Goal: Navigation & Orientation: Find specific page/section

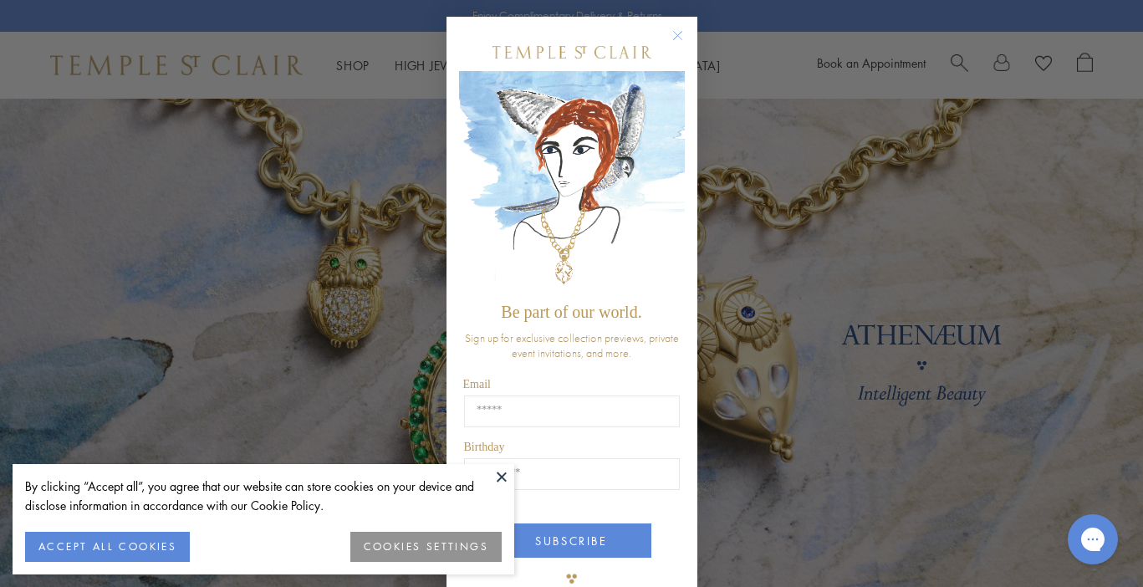
click at [676, 32] on circle "Close dialog" at bounding box center [677, 36] width 20 height 20
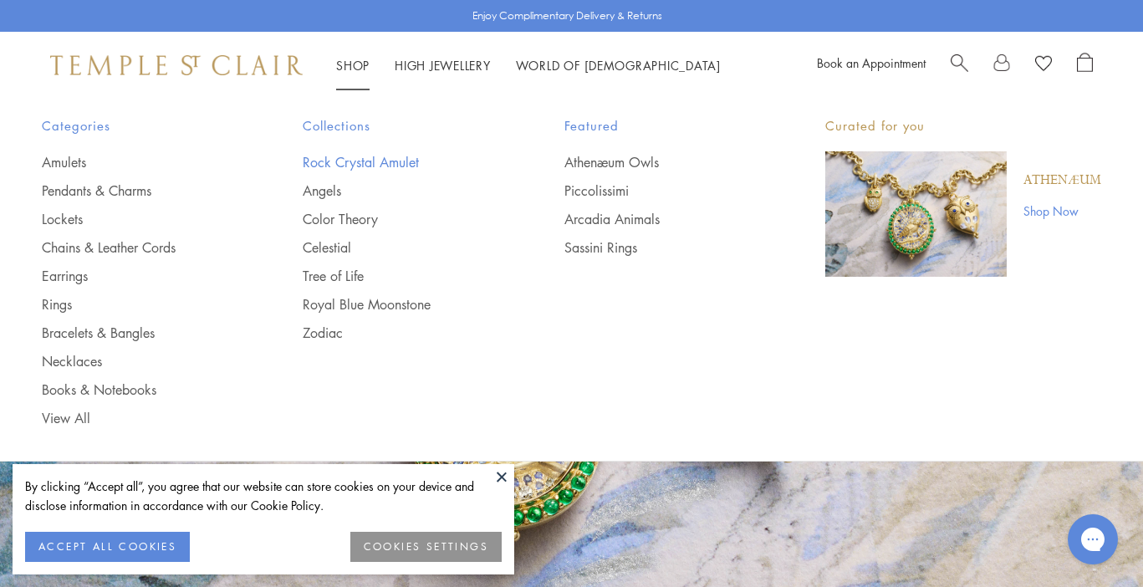
click at [359, 162] on link "Rock Crystal Amulet" at bounding box center [400, 162] width 194 height 18
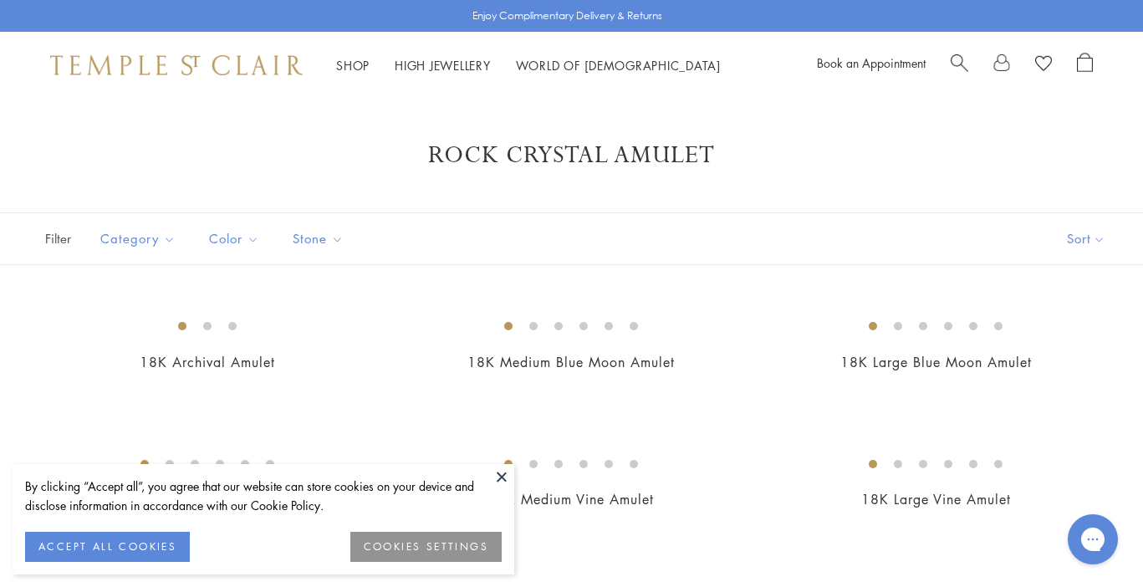
click at [504, 475] on button at bounding box center [501, 476] width 25 height 25
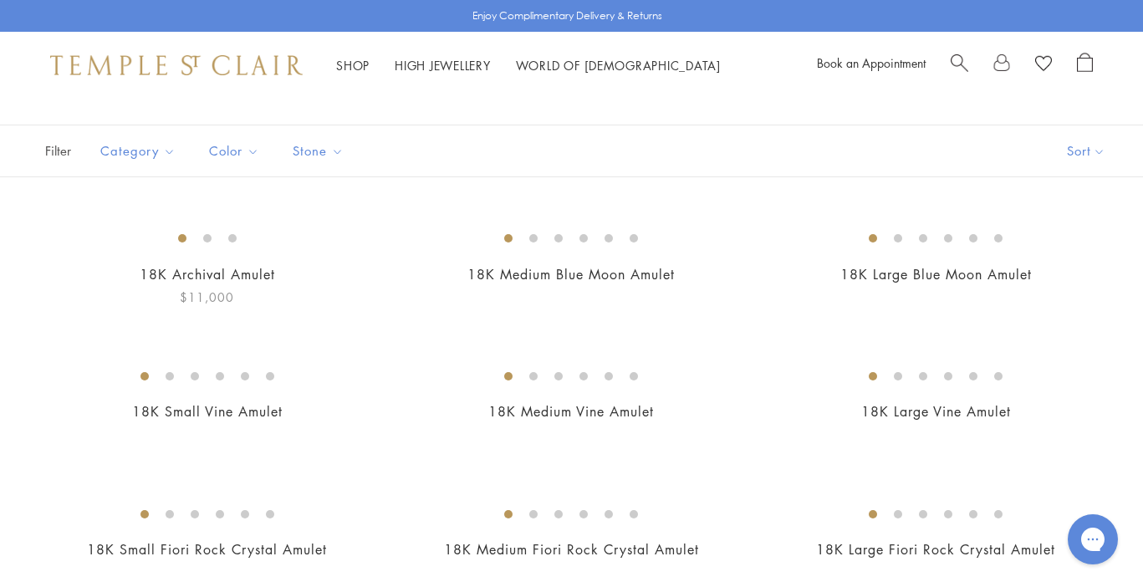
scroll to position [88, 0]
click at [1079, 141] on button "Sort" at bounding box center [1086, 150] width 114 height 51
click at [1062, 270] on button "Price, low to high" at bounding box center [1058, 268] width 170 height 41
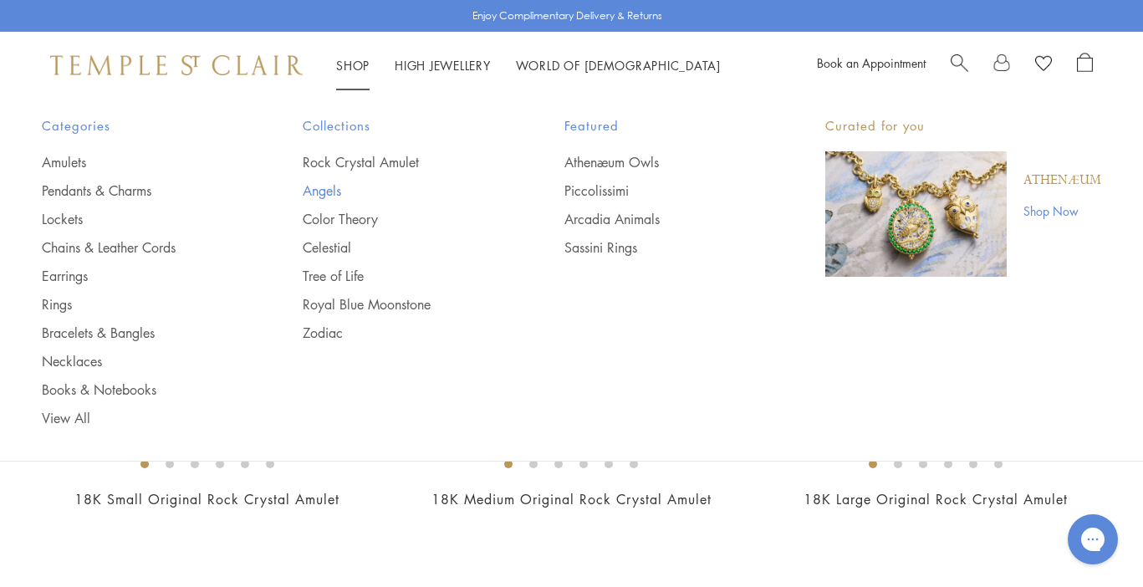
click at [330, 189] on link "Angels" at bounding box center [400, 190] width 194 height 18
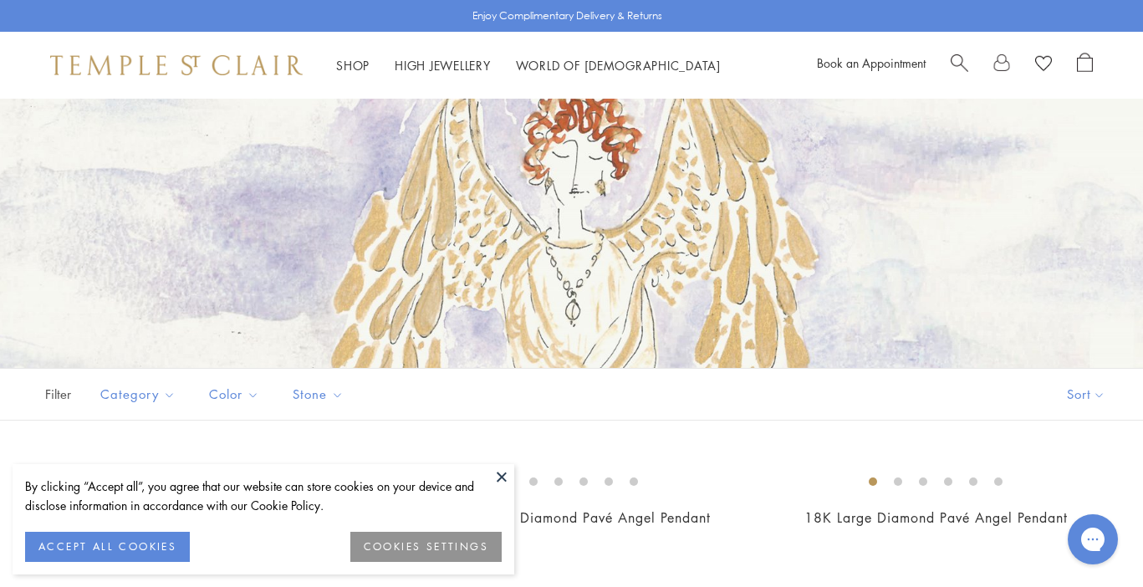
scroll to position [75, 0]
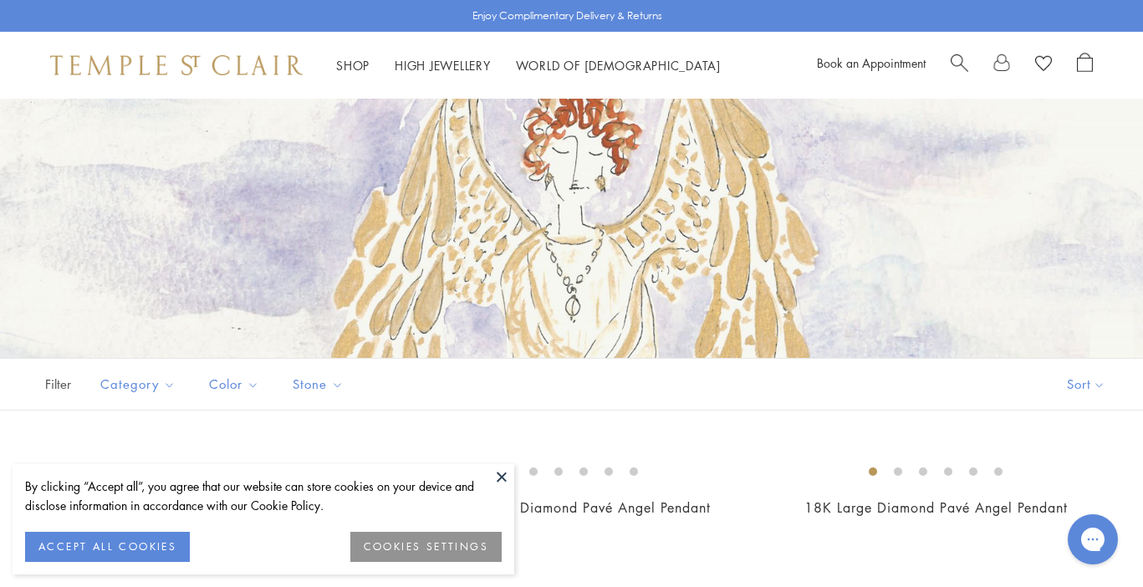
click at [502, 477] on button at bounding box center [501, 476] width 25 height 25
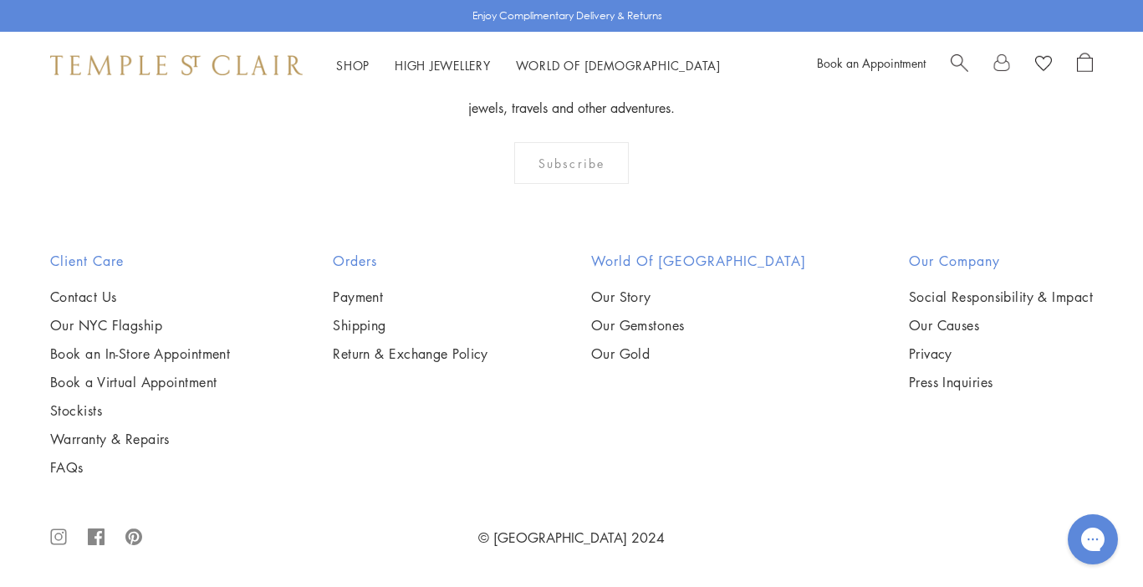
scroll to position [2484, 0]
